Goal: Information Seeking & Learning: Learn about a topic

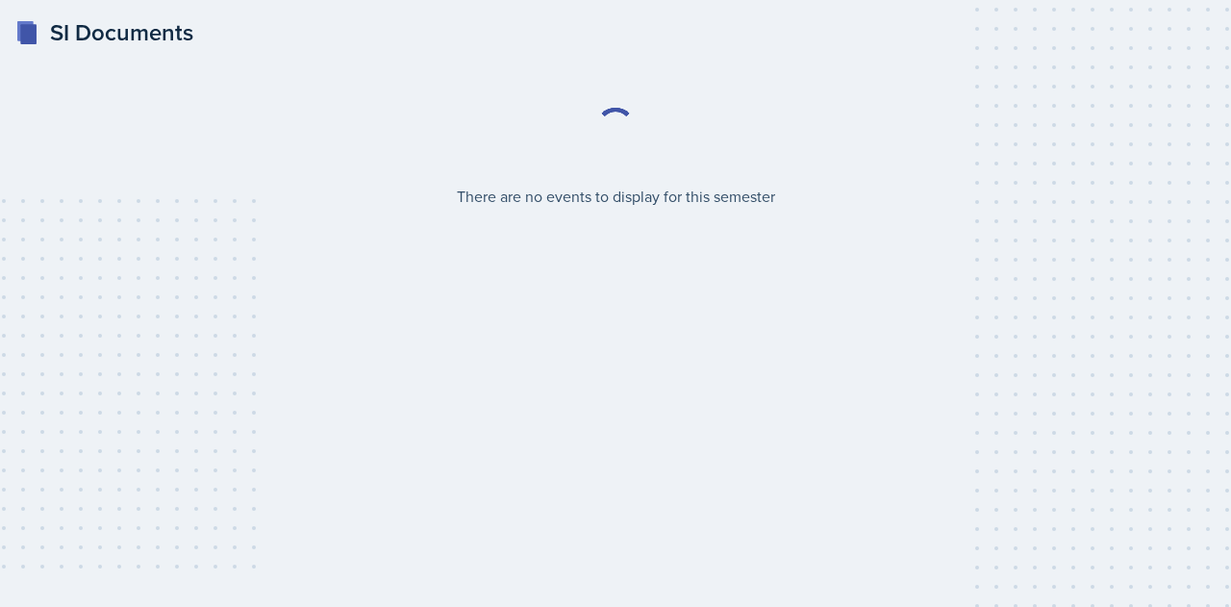
select select "2bed604d-1099-4043-b1bc-2365e8740244"
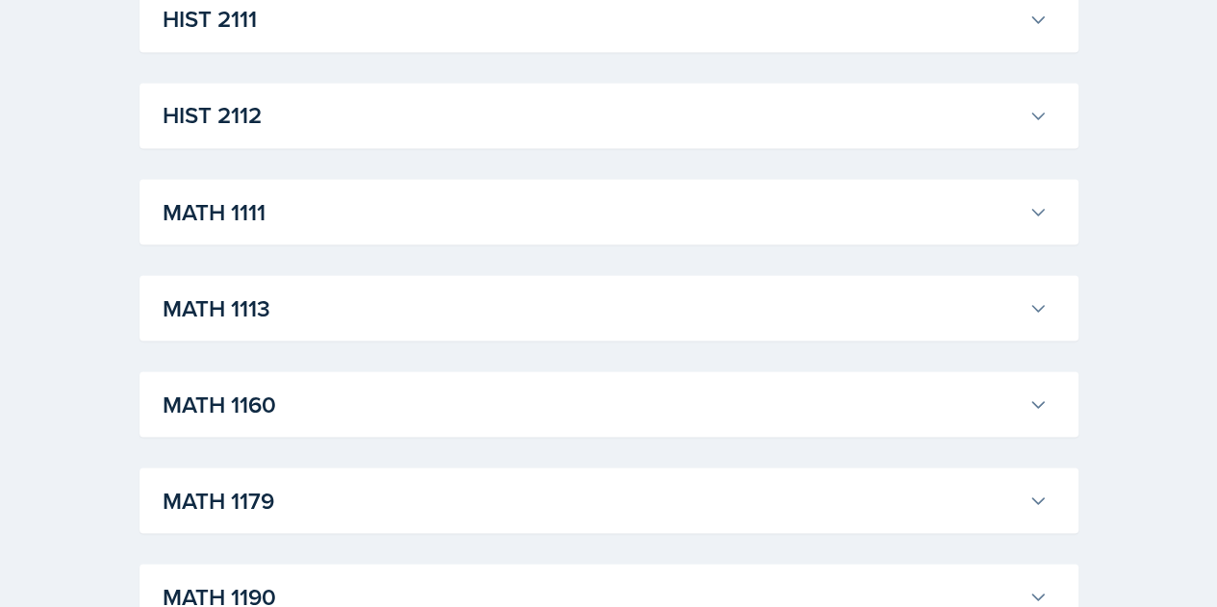
scroll to position [1634, 0]
click at [506, 293] on h3 "MATH 1113" at bounding box center [592, 307] width 858 height 35
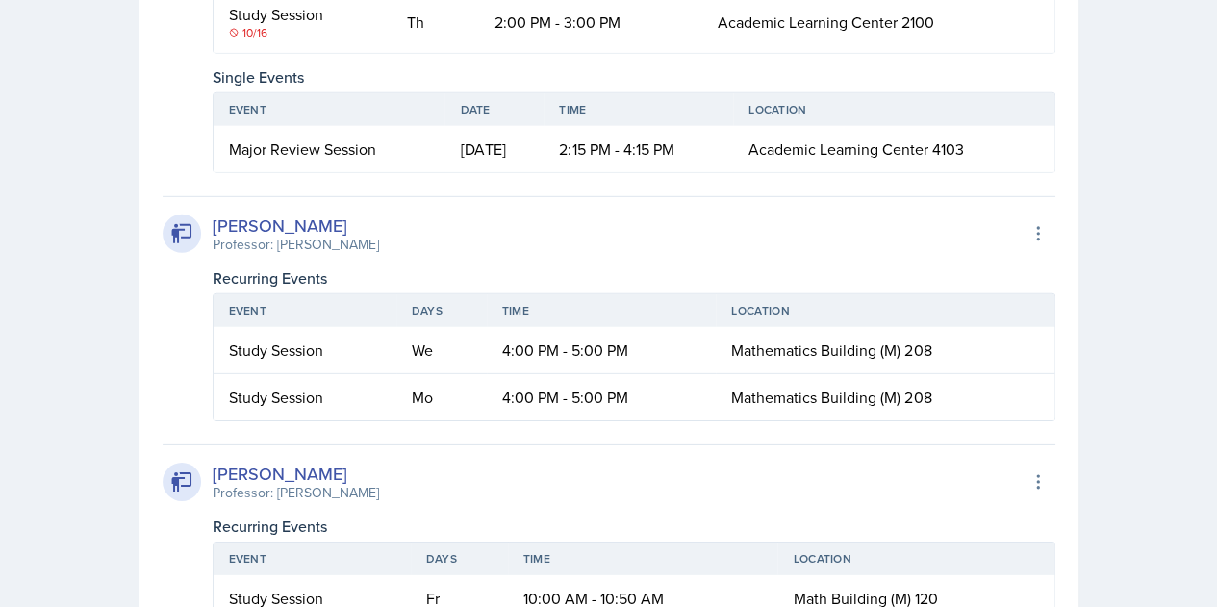
scroll to position [2795, 0]
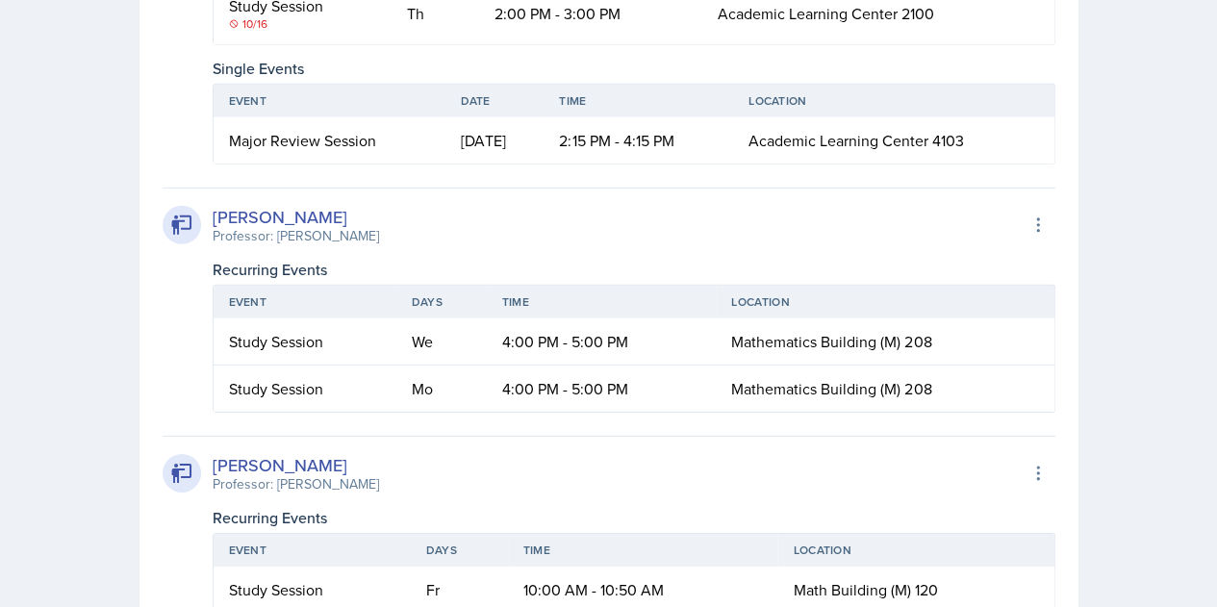
click at [772, 149] on td "Academic Learning Center 4103" at bounding box center [893, 140] width 320 height 46
click at [317, 135] on div "Major Review Session" at bounding box center [329, 140] width 201 height 23
click at [482, 117] on td "[DATE]" at bounding box center [493, 140] width 99 height 46
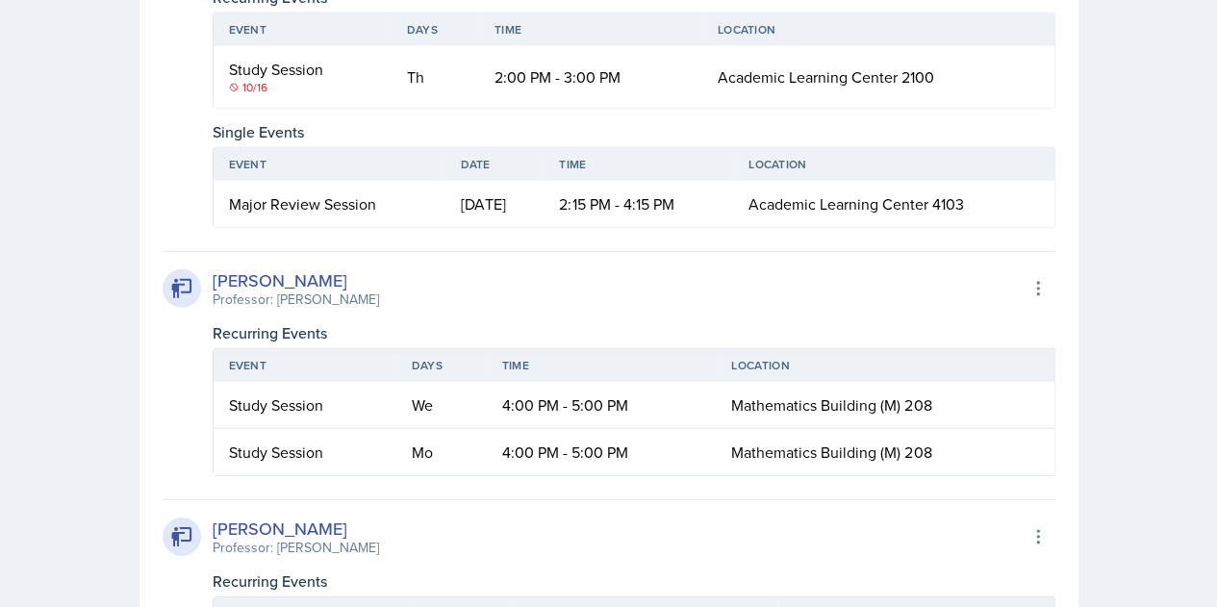
scroll to position [2730, 0]
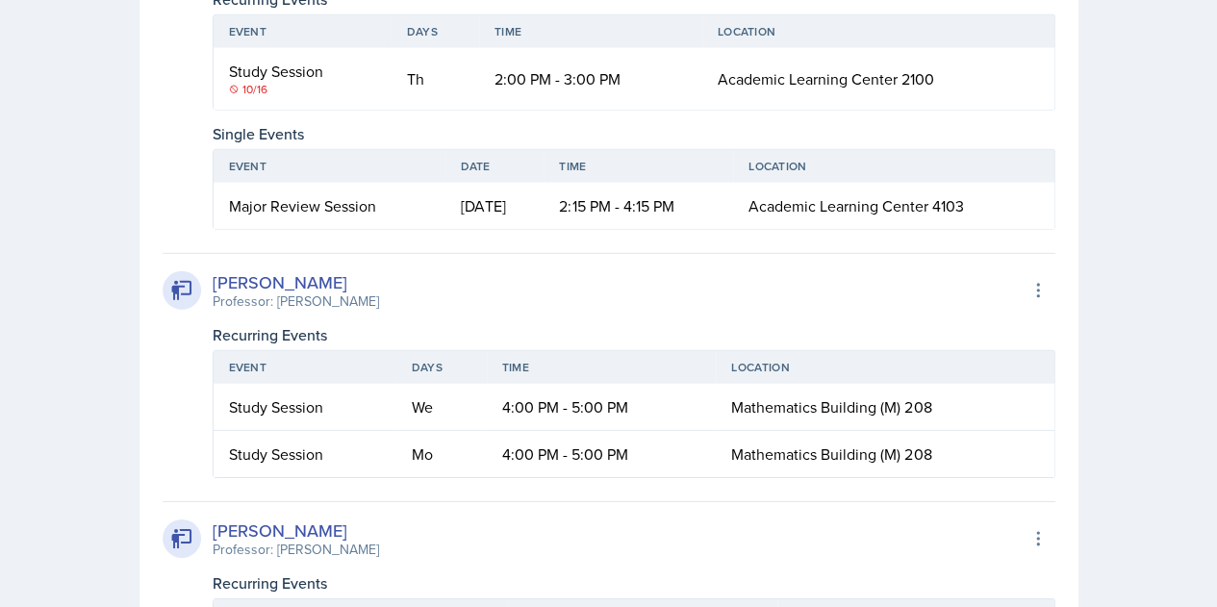
click at [837, 207] on span "Academic Learning Center 4103" at bounding box center [855, 205] width 215 height 21
click at [287, 195] on div "Major Review Session" at bounding box center [329, 206] width 201 height 23
click at [775, 196] on span "Academic Learning Center 4103" at bounding box center [855, 206] width 215 height 21
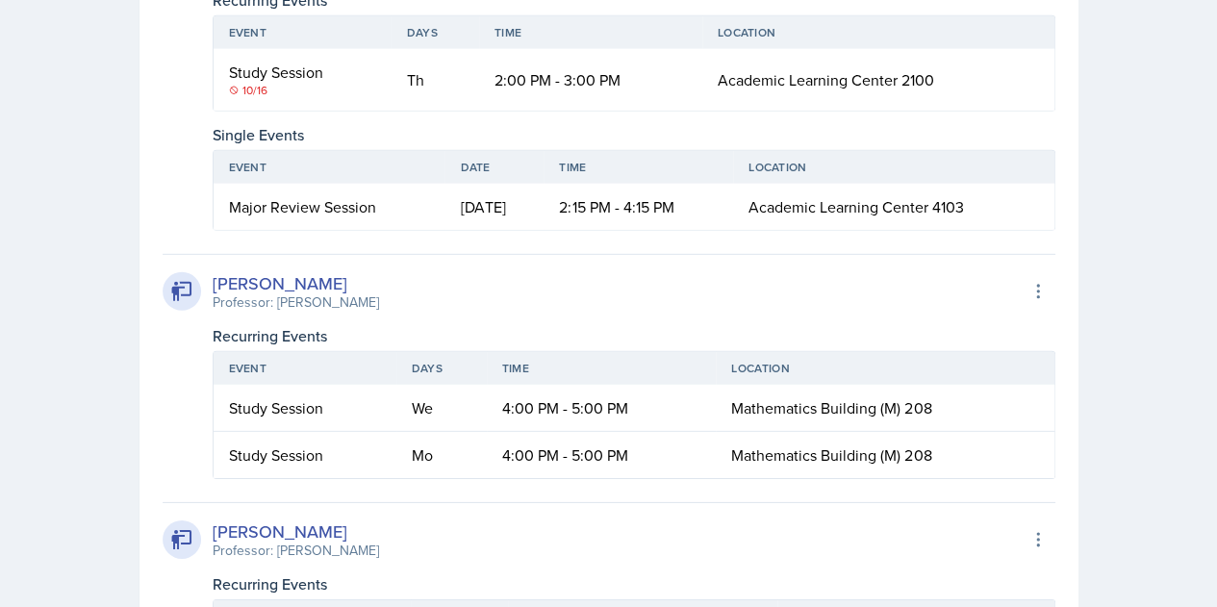
click at [848, 209] on span "Academic Learning Center 4103" at bounding box center [855, 206] width 215 height 21
click at [658, 203] on td "2:15 PM - 4:15 PM" at bounding box center [637, 207] width 189 height 46
click at [492, 198] on td "[DATE]" at bounding box center [493, 207] width 99 height 46
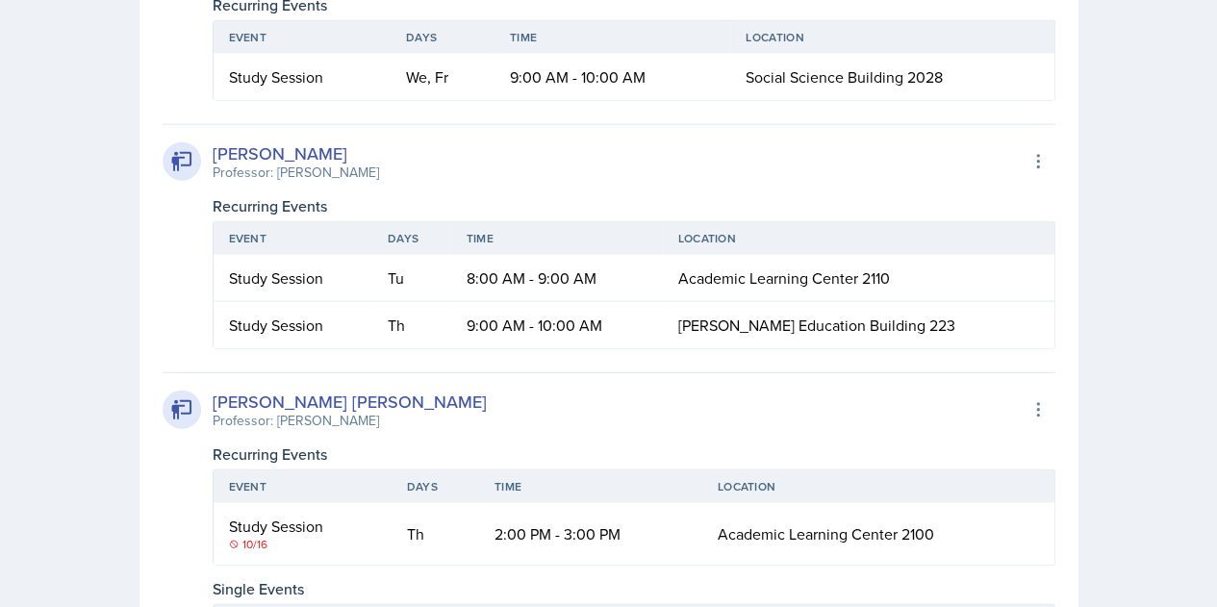
scroll to position [2563, 0]
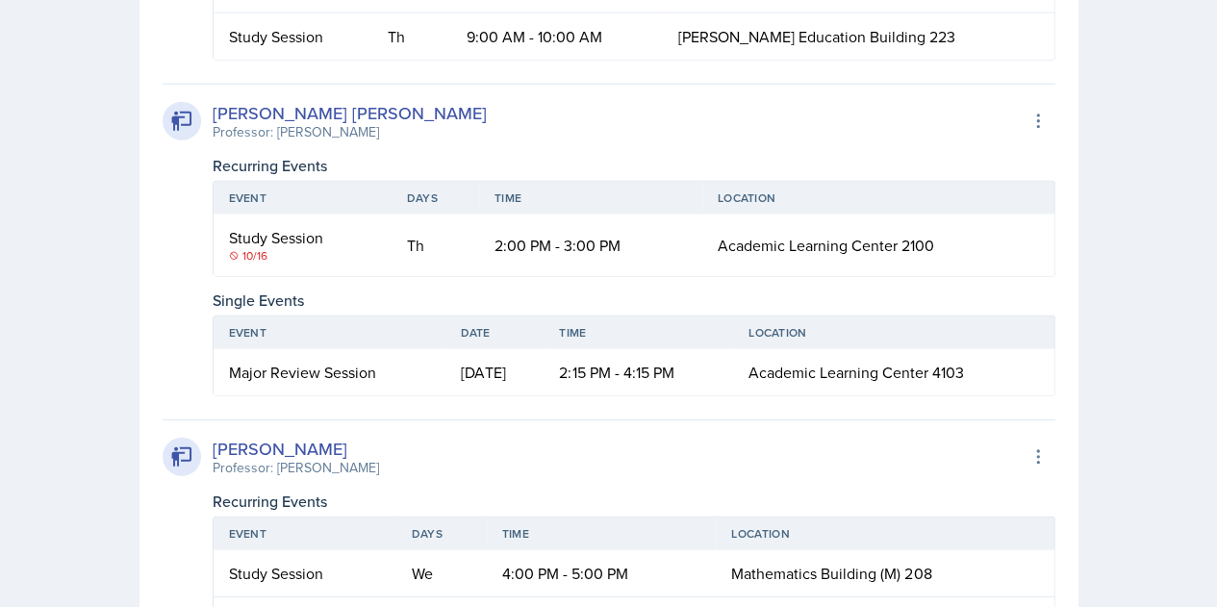
drag, startPoint x: 235, startPoint y: 366, endPoint x: 1014, endPoint y: 357, distance: 779.2
click at [1014, 357] on tr "Major Review Session [DATE] 2:15 PM - 4:15 PM Academic Learning Center 4103" at bounding box center [634, 372] width 841 height 46
copy tr "Major Review Session [DATE] 2:15 PM - 4:15 PM Academic Learning Center 4103"
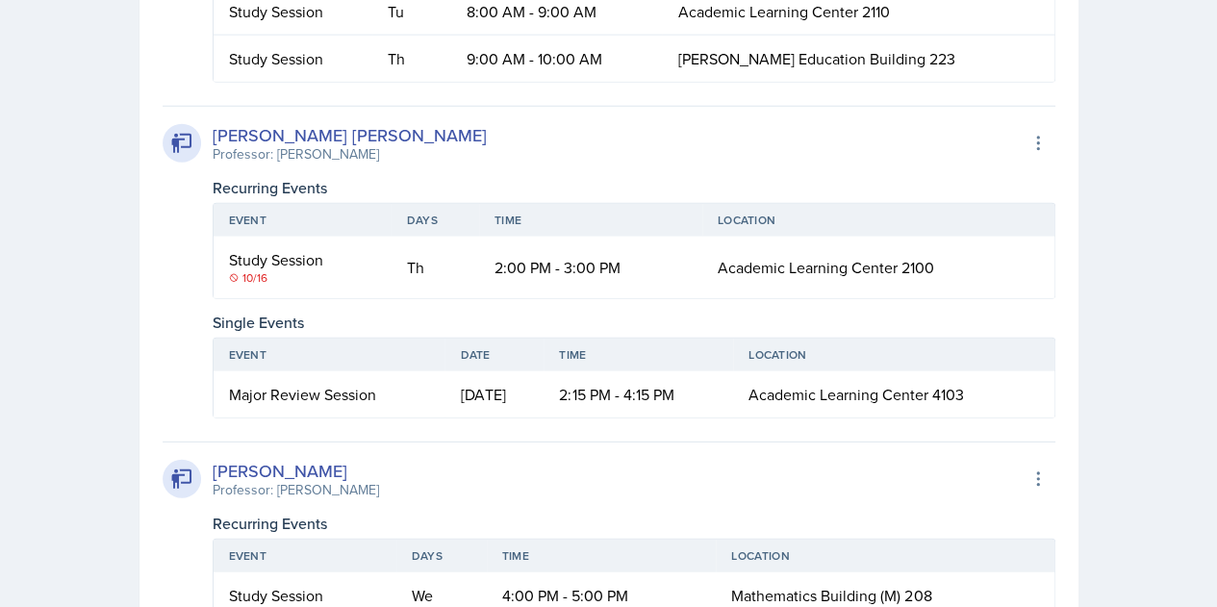
scroll to position [2540, 0]
click at [256, 272] on div "10/16" at bounding box center [302, 278] width 147 height 17
click at [267, 390] on div "Major Review Session" at bounding box center [329, 395] width 201 height 23
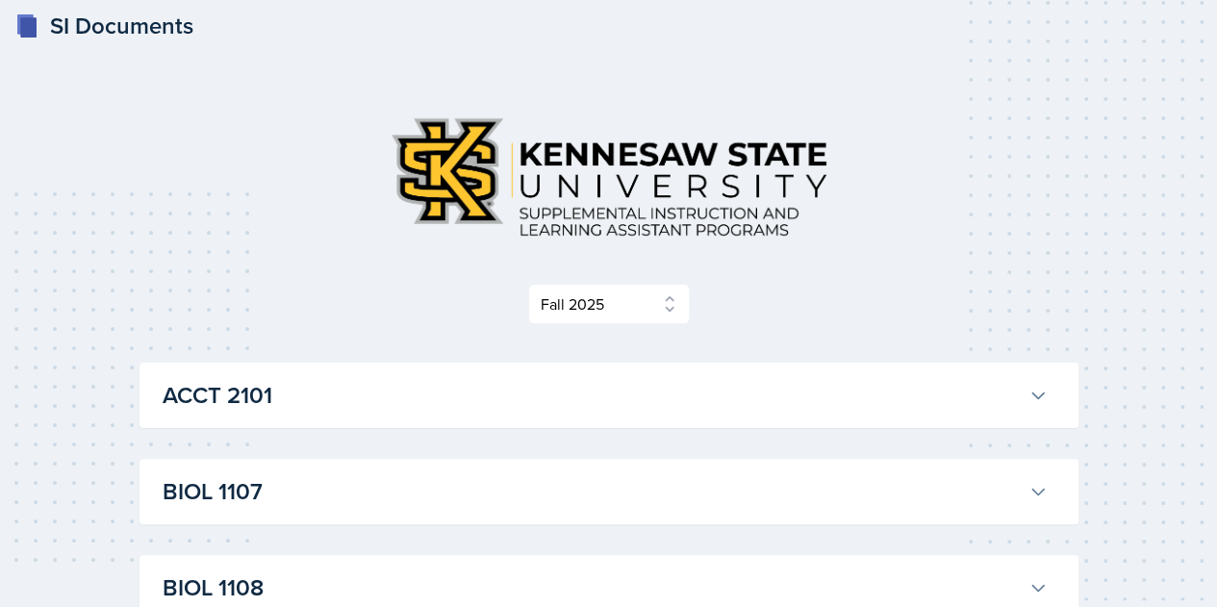
scroll to position [0, 0]
